Goal: Information Seeking & Learning: Learn about a topic

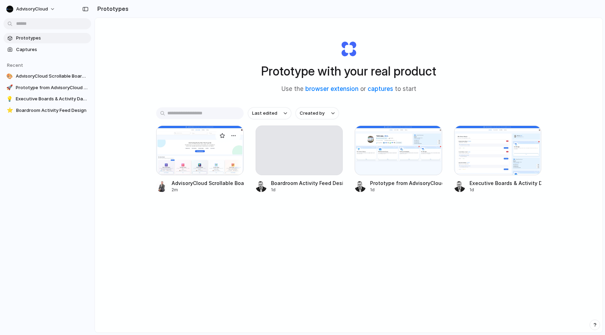
click at [219, 167] on div at bounding box center [200, 151] width 88 height 50
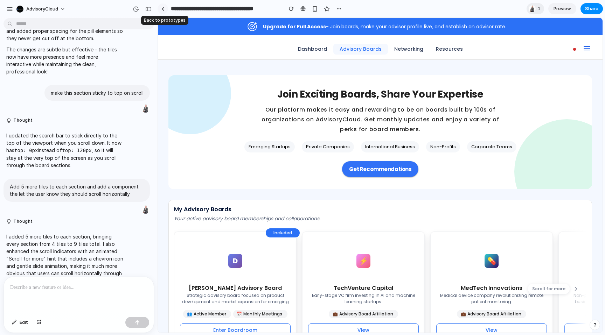
click at [164, 9] on div at bounding box center [162, 9] width 3 height 4
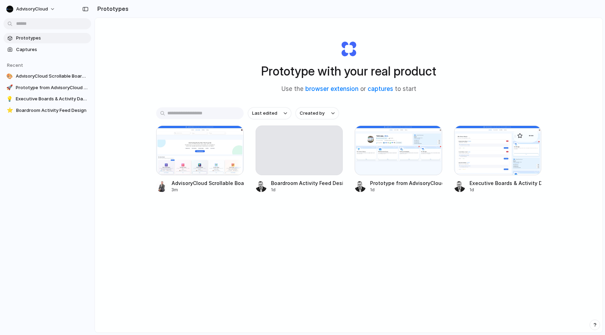
click at [485, 162] on div at bounding box center [498, 151] width 88 height 50
click at [295, 169] on div at bounding box center [300, 151] width 88 height 50
click at [220, 172] on div at bounding box center [200, 151] width 88 height 50
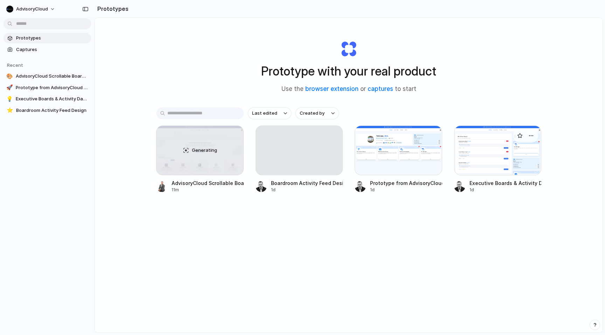
click at [474, 152] on div at bounding box center [498, 151] width 88 height 50
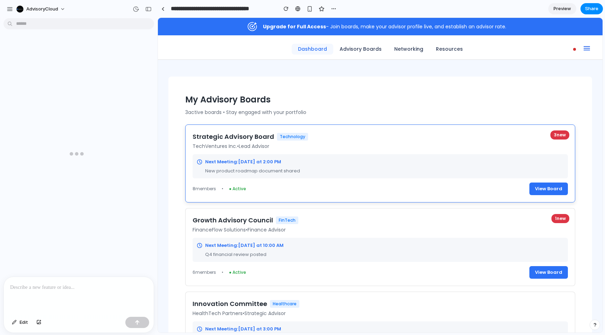
scroll to position [280, 0]
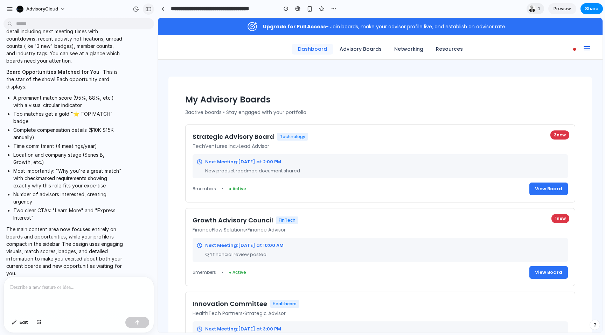
click at [147, 9] on div "button" at bounding box center [148, 9] width 6 height 5
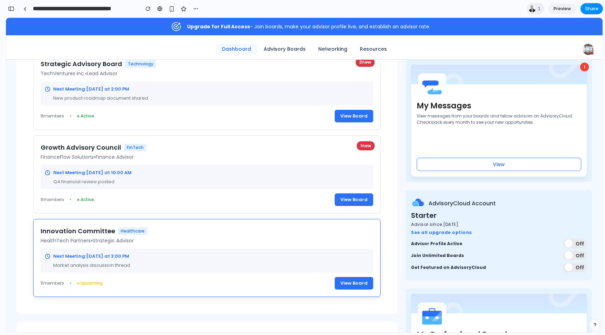
scroll to position [0, 0]
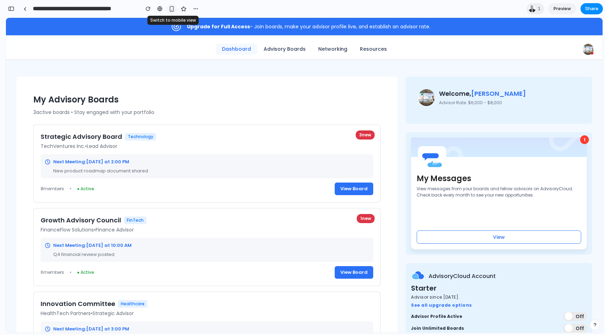
click at [171, 6] on div "button" at bounding box center [172, 9] width 6 height 6
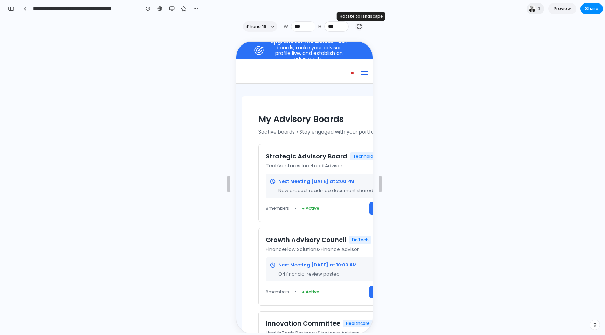
click at [362, 29] on div "button" at bounding box center [359, 26] width 6 height 6
type input "***"
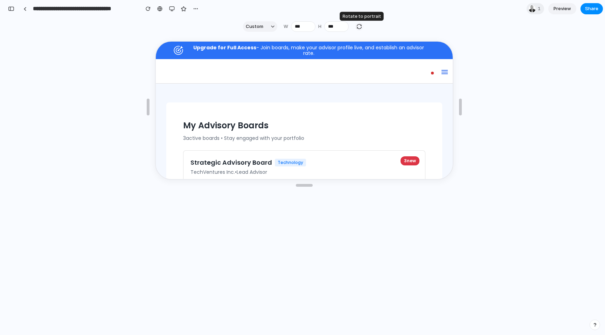
click at [362, 29] on div "button" at bounding box center [359, 26] width 6 height 6
type input "***"
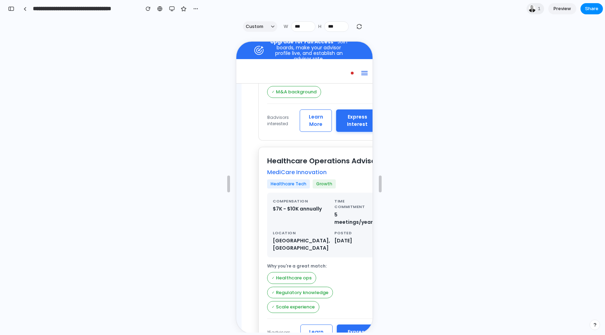
scroll to position [712, 0]
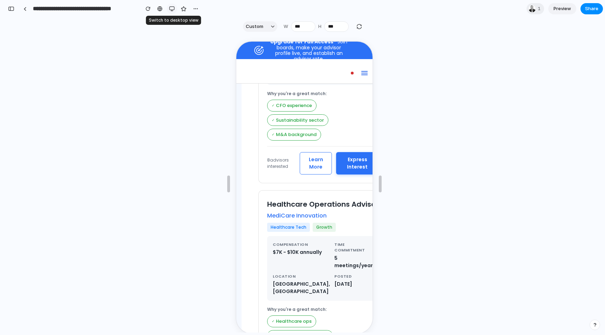
click at [173, 7] on div "button" at bounding box center [172, 9] width 6 height 6
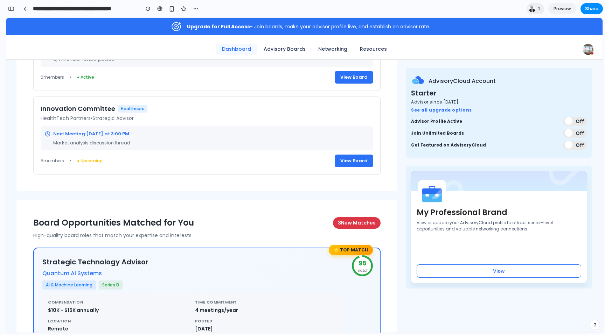
scroll to position [0, 0]
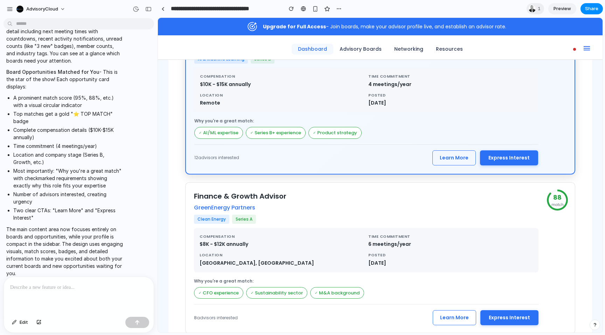
scroll to position [494, 0]
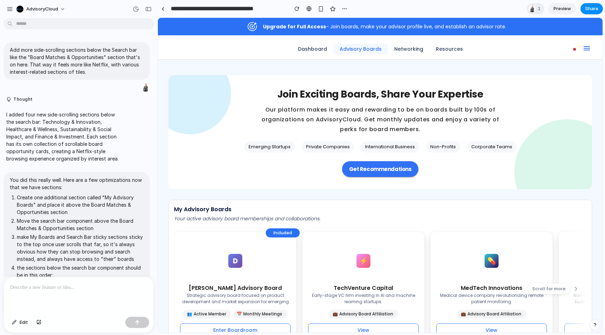
scroll to position [1646, 0]
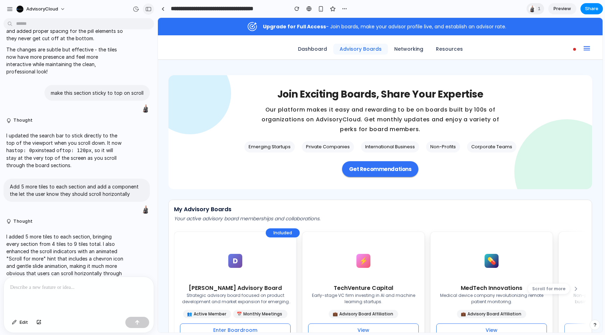
click at [147, 9] on div "button" at bounding box center [148, 9] width 6 height 5
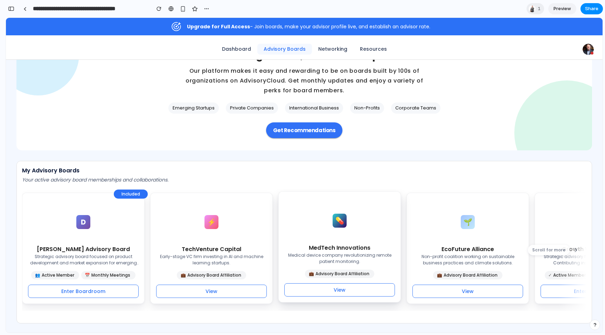
scroll to position [0, 0]
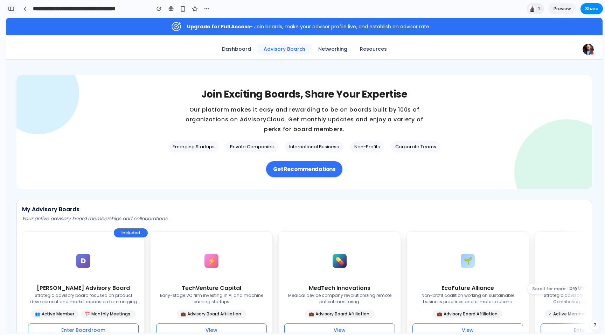
click at [8, 9] on div "button" at bounding box center [11, 8] width 6 height 5
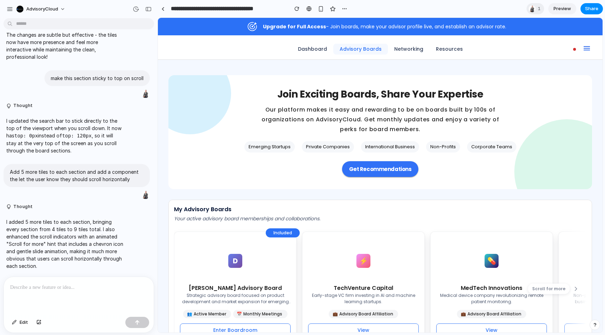
scroll to position [1646, 0]
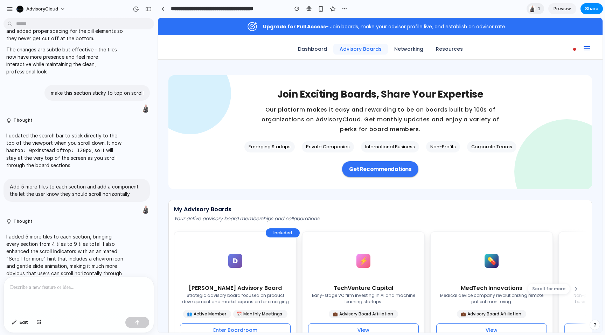
click at [64, 287] on p at bounding box center [78, 288] width 137 height 8
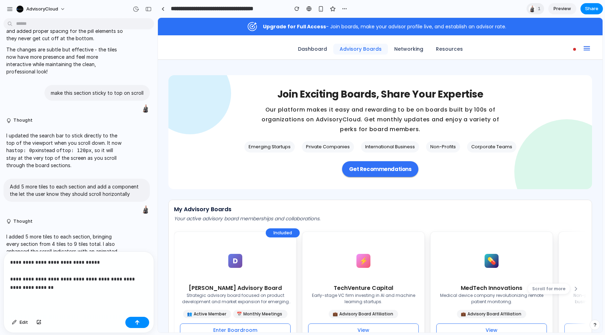
click at [111, 280] on p "**********" at bounding box center [78, 275] width 137 height 34
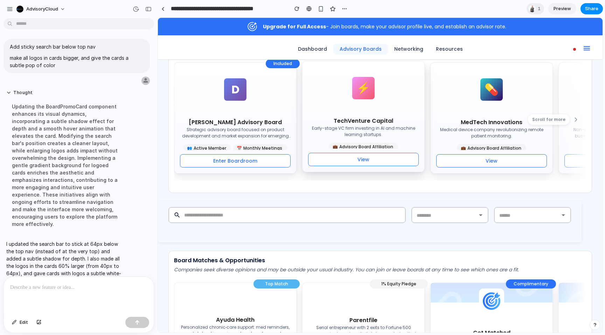
scroll to position [168, 0]
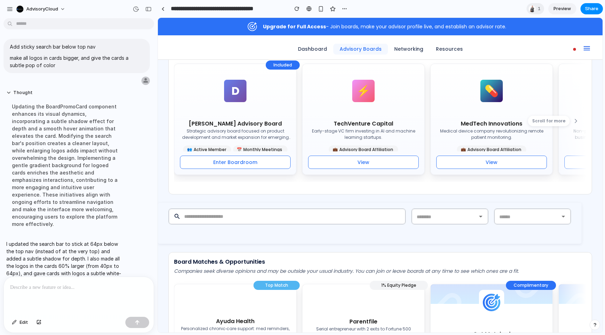
click at [115, 291] on p at bounding box center [78, 288] width 137 height 8
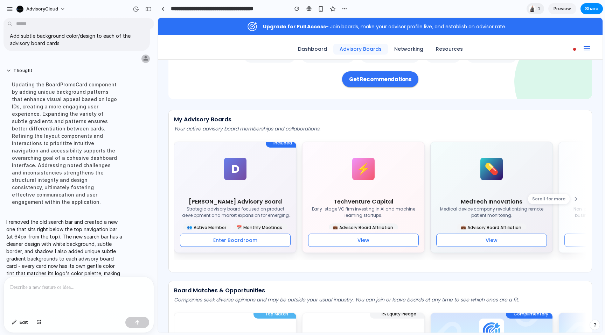
scroll to position [113, 0]
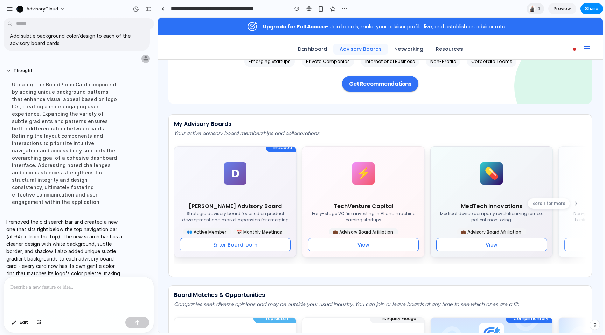
click at [107, 284] on p at bounding box center [78, 288] width 137 height 8
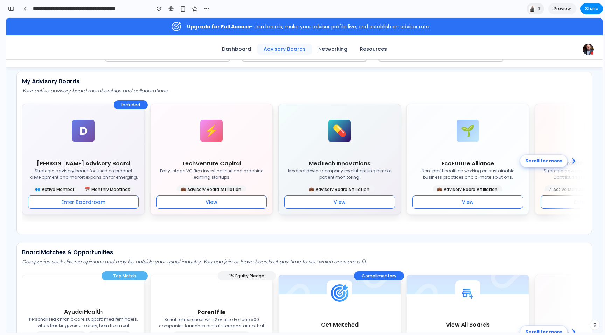
scroll to position [0, 0]
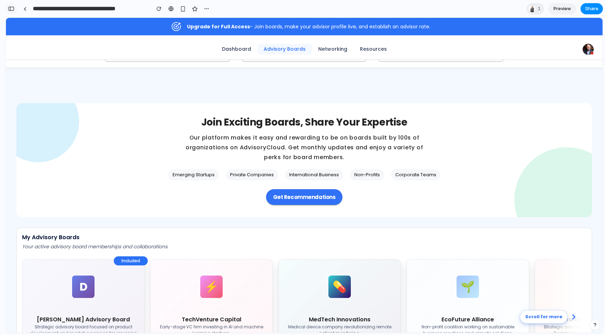
click at [13, 7] on div "button" at bounding box center [11, 8] width 6 height 5
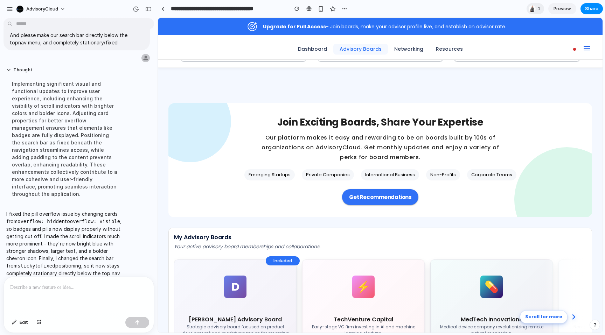
click at [74, 284] on p at bounding box center [78, 288] width 137 height 8
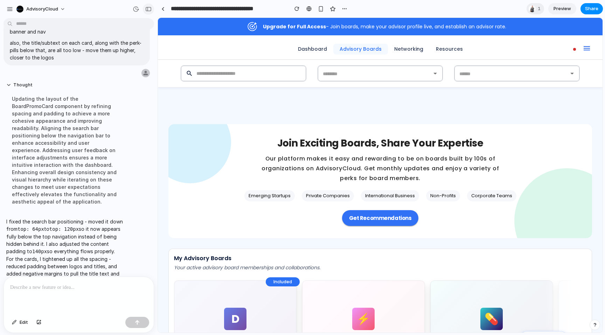
click at [150, 8] on div "button" at bounding box center [148, 9] width 6 height 5
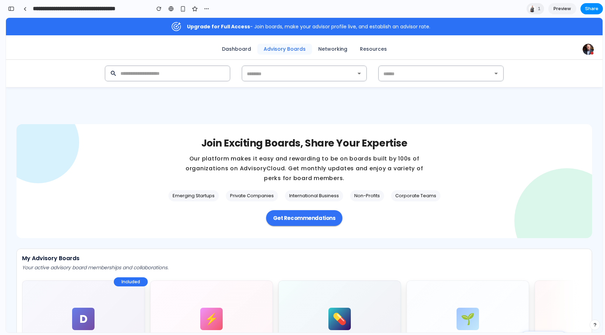
click at [195, 74] on form "​ ​ ​ ​" at bounding box center [304, 73] width 399 height 16
click at [153, 75] on form "​ ​ ​ ​" at bounding box center [304, 73] width 399 height 16
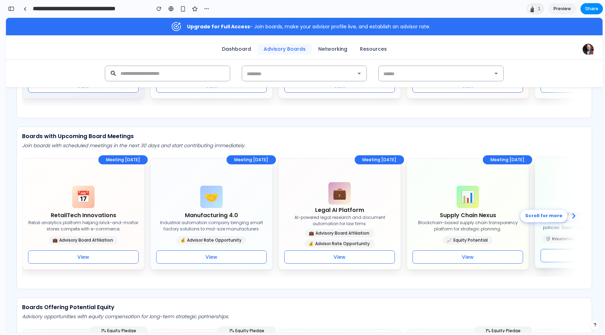
click at [538, 218] on div "Meeting [DATE] 🛡️ Insurance Innovation Group Insurtech company modernizing insu…" at bounding box center [596, 212] width 123 height 111
click at [491, 221] on p "Blockchain-based supply chain transparency platform for strategic planning." at bounding box center [467, 224] width 111 height 13
click at [486, 259] on button "View" at bounding box center [467, 256] width 111 height 14
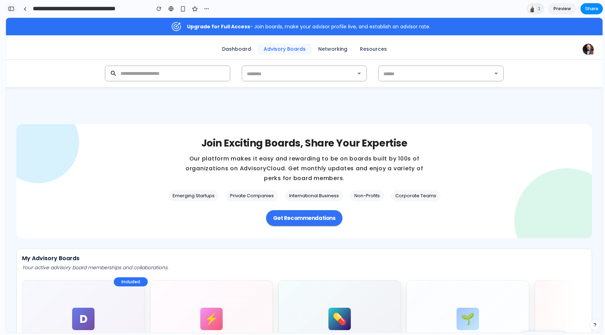
click at [15, 10] on button "button" at bounding box center [11, 8] width 11 height 11
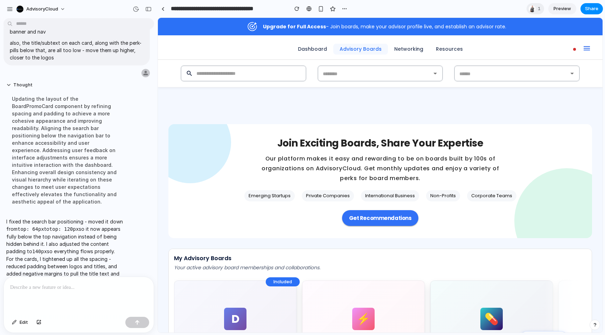
click at [74, 288] on p at bounding box center [78, 288] width 137 height 8
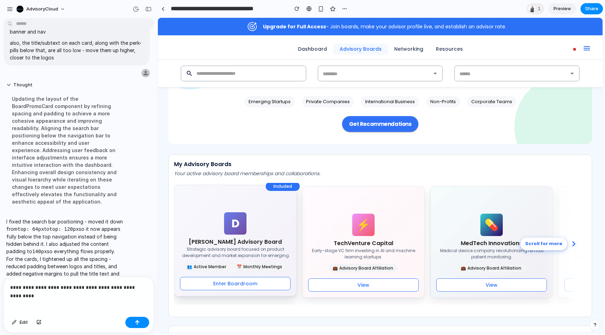
scroll to position [102, 0]
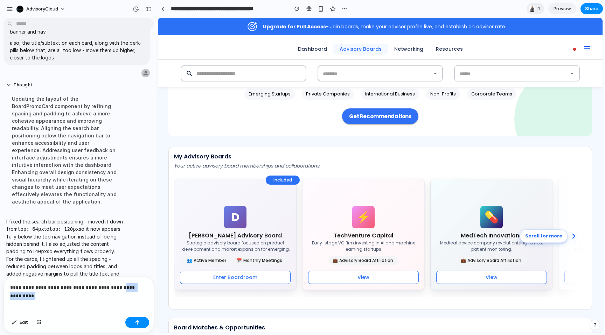
drag, startPoint x: 268, startPoint y: 306, endPoint x: 172, endPoint y: 291, distance: 97.6
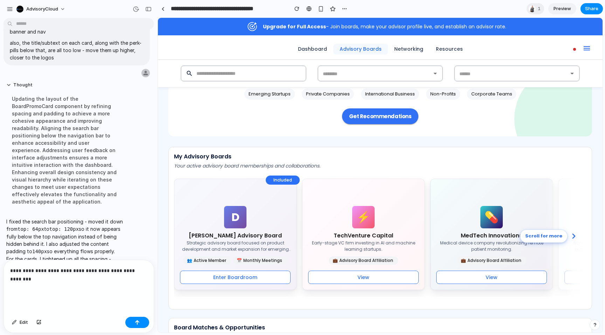
click at [128, 291] on p "**********" at bounding box center [78, 279] width 137 height 25
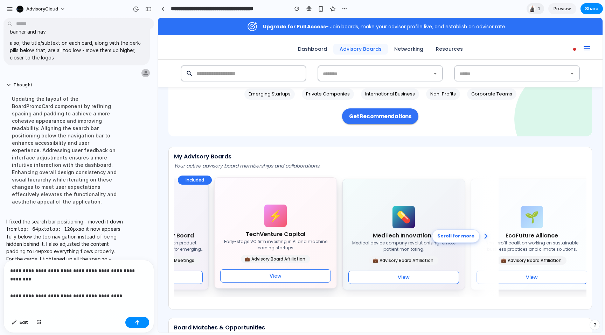
scroll to position [0, 91]
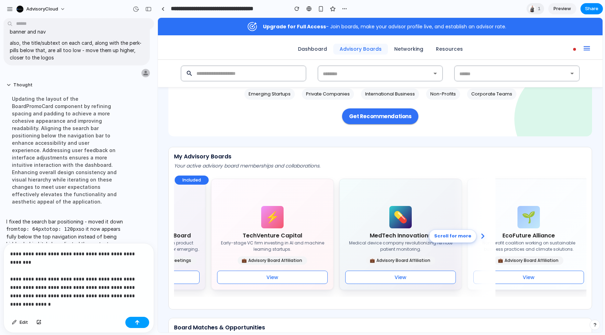
click at [134, 324] on button "button" at bounding box center [137, 322] width 24 height 11
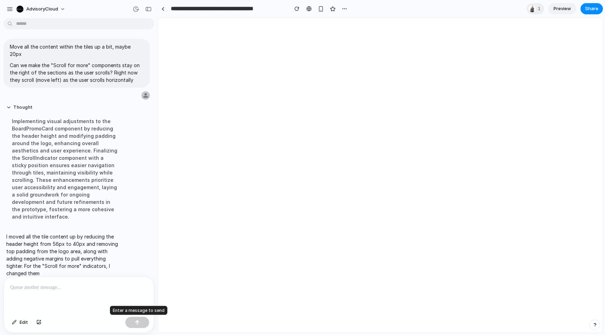
scroll to position [0, 0]
